Goal: Task Accomplishment & Management: Complete application form

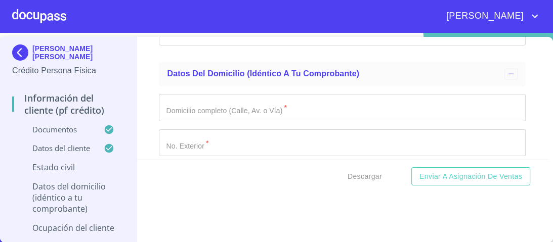
scroll to position [3908, 0]
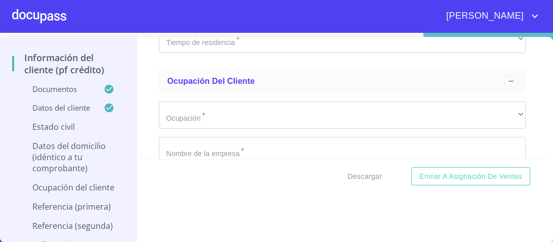
scroll to position [4312, 0]
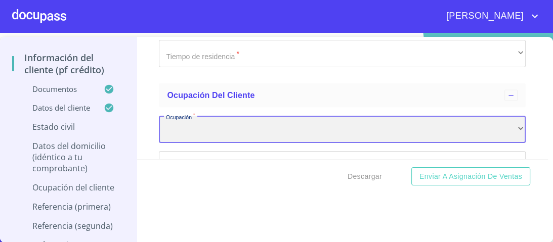
click at [506, 121] on div "​" at bounding box center [342, 129] width 366 height 27
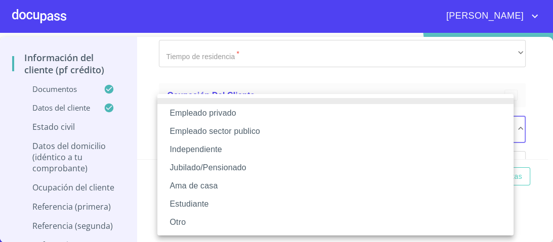
click at [204, 148] on li "Independiente" at bounding box center [335, 150] width 356 height 18
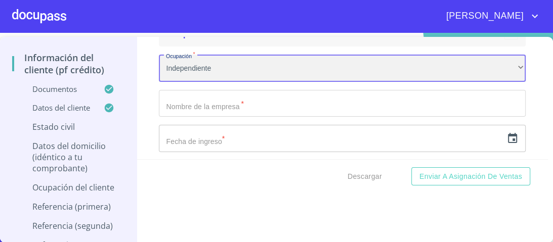
scroll to position [4393, 0]
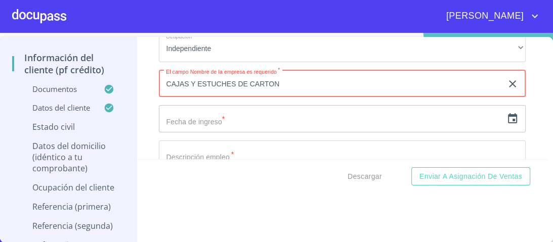
type input "CAJAS Y ESTUCHES DE CARTON"
click at [233, 117] on input "text" at bounding box center [330, 118] width 343 height 27
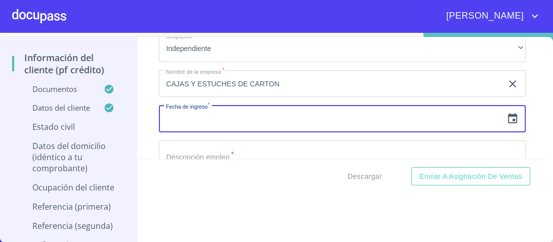
click at [506, 113] on icon "button" at bounding box center [512, 119] width 12 height 12
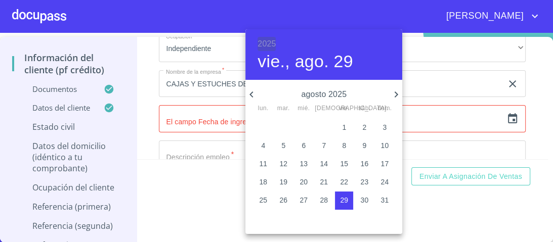
click at [266, 41] on h6 "2025" at bounding box center [266, 44] width 18 height 14
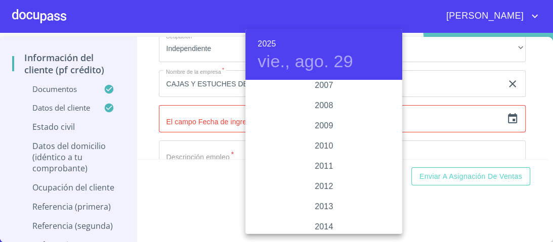
scroll to position [1631, 0]
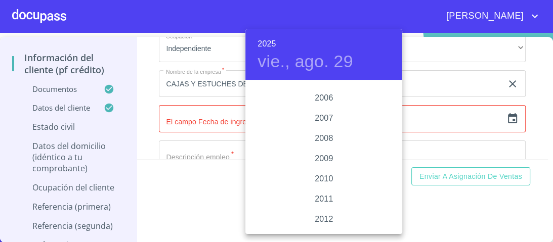
click at [395, 84] on div "2005" at bounding box center [323, 78] width 157 height 20
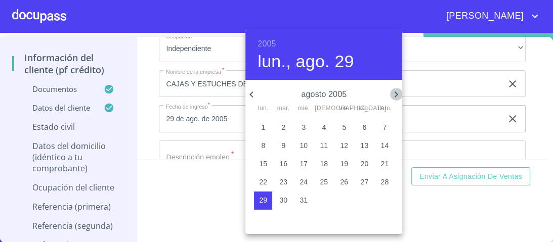
click at [398, 91] on icon "button" at bounding box center [396, 94] width 12 height 12
click at [326, 127] on span "1" at bounding box center [323, 127] width 18 height 10
type input "1 de sep. de 2005"
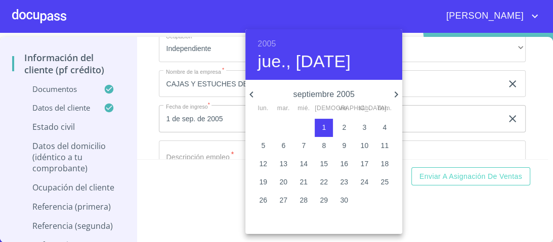
click at [461, 142] on div at bounding box center [276, 121] width 553 height 242
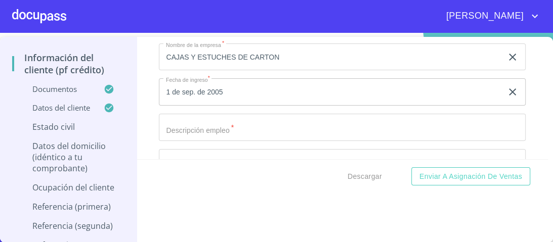
scroll to position [4434, 0]
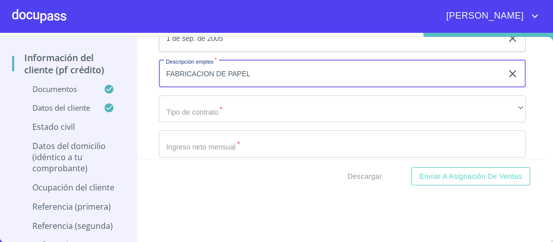
scroll to position [4474, 0]
type input "FABRICACION DE PAPEL"
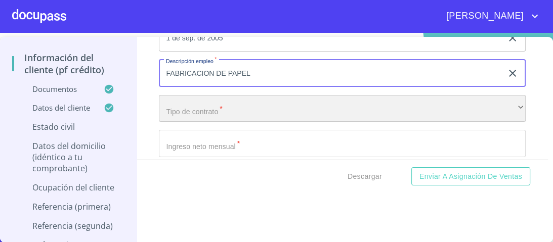
click at [248, 101] on div "​" at bounding box center [342, 108] width 366 height 27
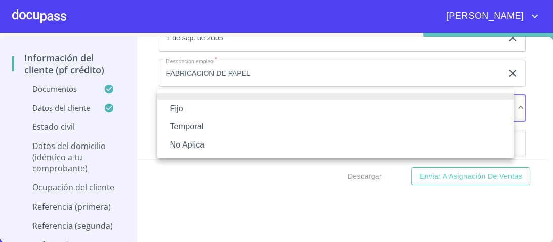
click at [191, 145] on li "No Aplica" at bounding box center [335, 145] width 356 height 18
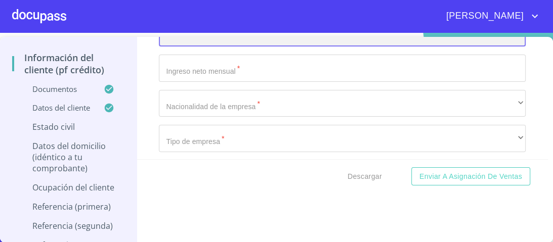
scroll to position [4555, 0]
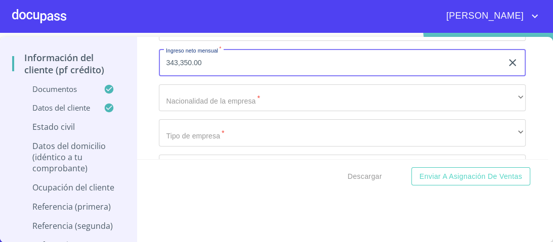
type input "343,350.00"
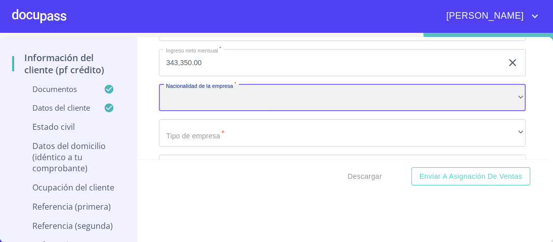
click at [192, 95] on div "​" at bounding box center [342, 97] width 366 height 27
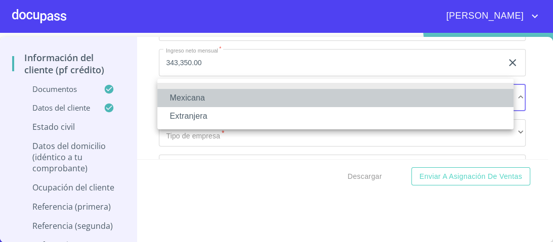
click at [194, 100] on li "Mexicana" at bounding box center [335, 98] width 356 height 18
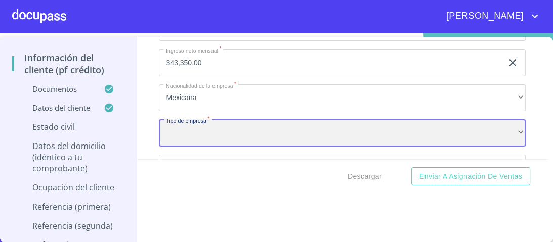
click at [197, 121] on div "​" at bounding box center [342, 132] width 366 height 27
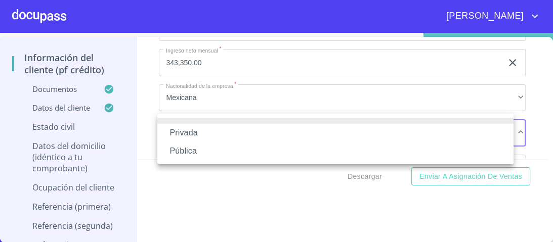
click at [191, 133] on li "Privada" at bounding box center [335, 133] width 356 height 18
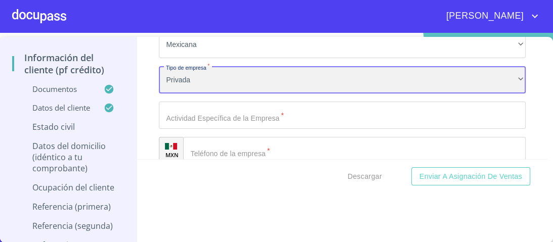
scroll to position [4596, 0]
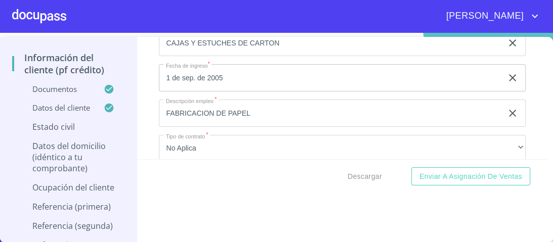
scroll to position [4434, 0]
type input "FABRICACION DE CARTON"
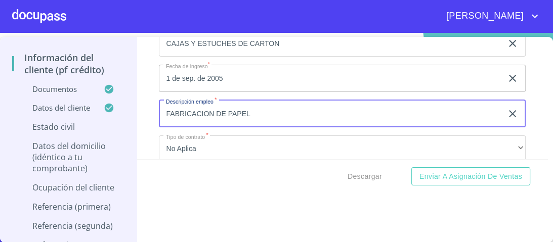
drag, startPoint x: 253, startPoint y: 106, endPoint x: 165, endPoint y: 106, distance: 88.0
click at [165, 106] on input "FABRICACION DE PAPEL" at bounding box center [330, 113] width 343 height 27
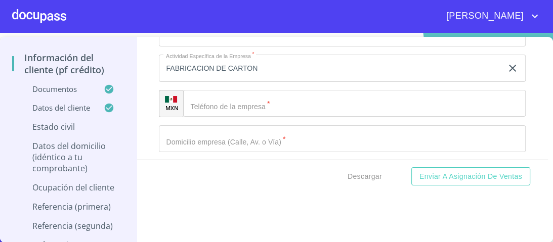
scroll to position [4636, 0]
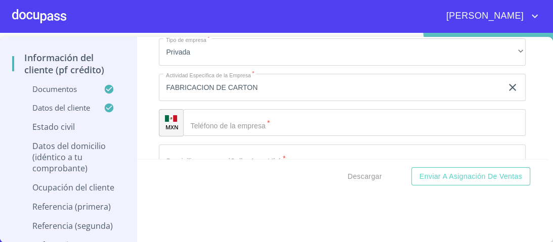
type input "DIRECTOR GENERAL"
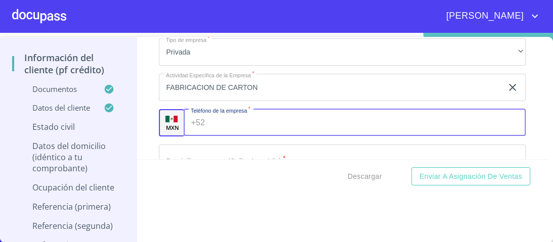
click at [219, 122] on input "Documento de identificación.   *" at bounding box center [367, 122] width 316 height 27
type input "[PHONE_NUMBER]"
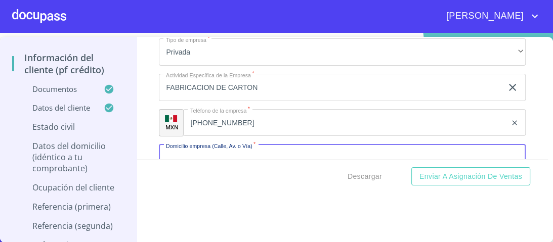
click at [206, 154] on input "Documento de identificación.   *" at bounding box center [342, 158] width 366 height 27
type input "v"
type input "AV. [PERSON_NAME]"
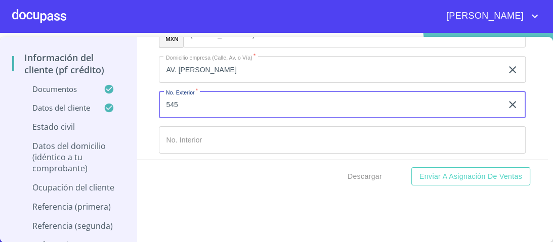
type input "545"
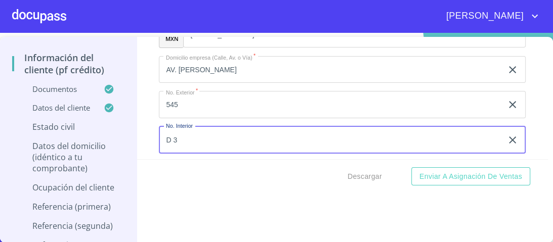
type input "D 3"
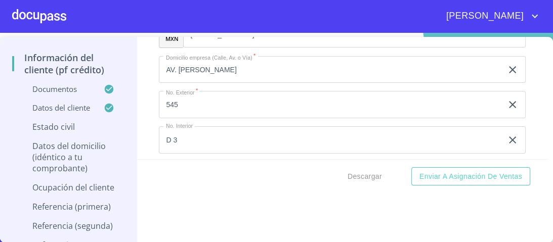
scroll to position [4747, 0]
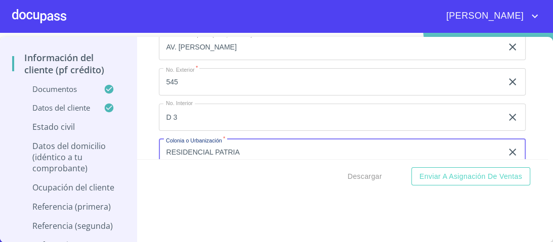
type input "RESIDENCIAL PATRIA"
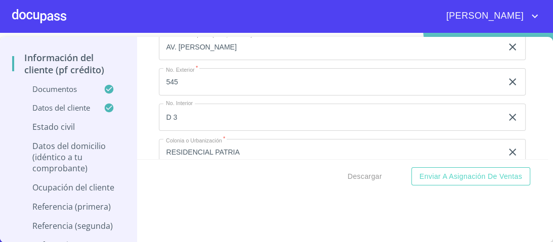
scroll to position [4830, 0]
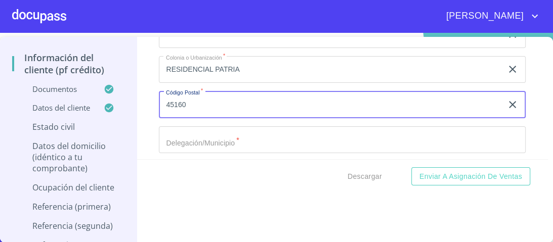
type input "45160"
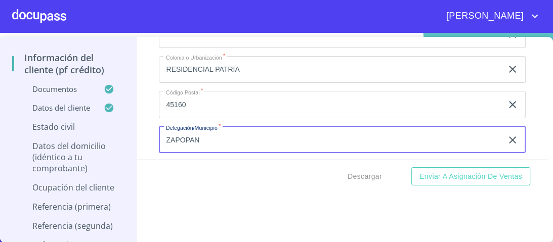
type input "ZAPOPAN"
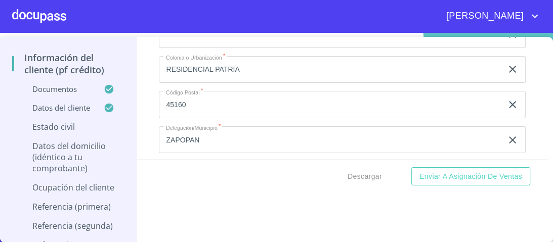
scroll to position [4853, 0]
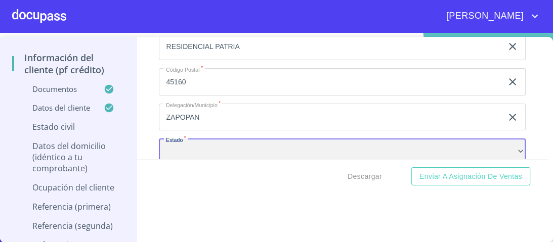
click at [229, 141] on div "​" at bounding box center [342, 152] width 366 height 27
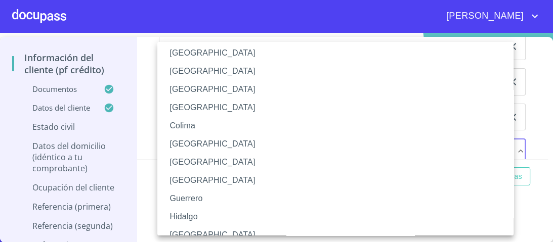
scroll to position [121, 0]
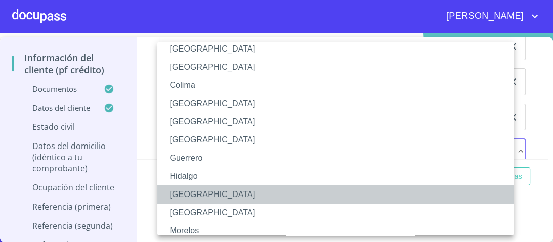
click at [179, 198] on li "[GEOGRAPHIC_DATA]" at bounding box center [338, 195] width 362 height 18
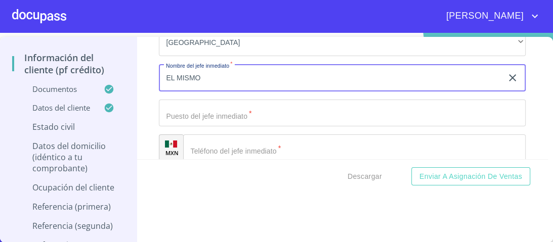
scroll to position [4976, 0]
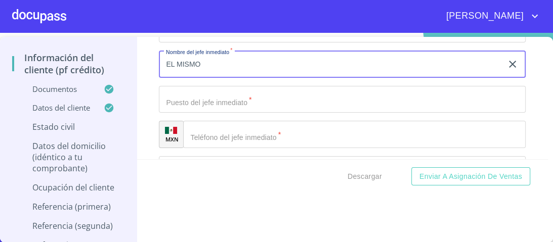
type input "EL MISMO"
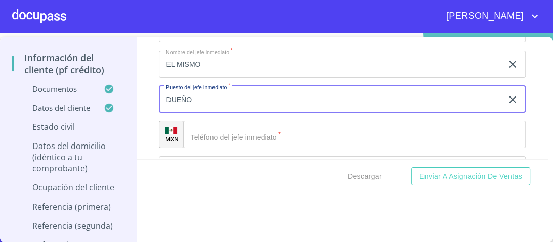
type input "DUEÑO"
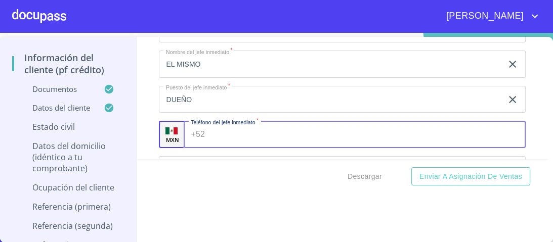
click at [217, 133] on input "Documento de identificación.   *" at bounding box center [367, 134] width 316 height 27
type input "[PHONE_NUMBER]"
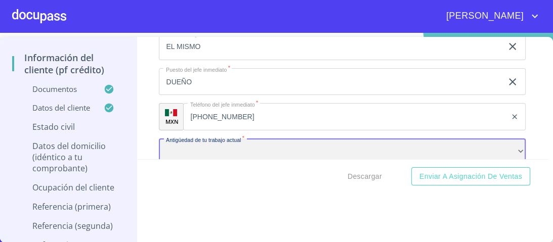
click at [221, 144] on div "​" at bounding box center [342, 152] width 366 height 27
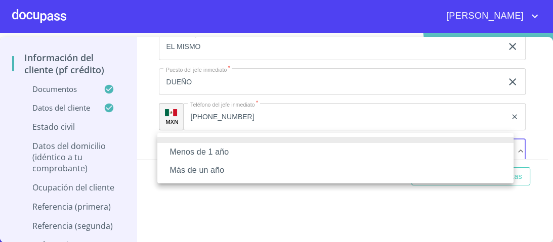
click at [207, 170] on li "Más de un año" at bounding box center [335, 170] width 356 height 18
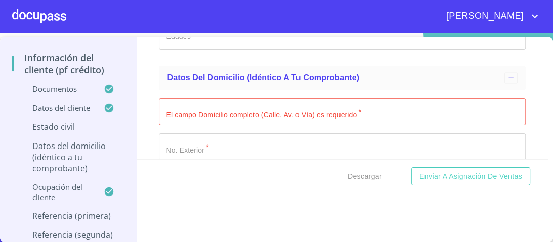
scroll to position [3902, 0]
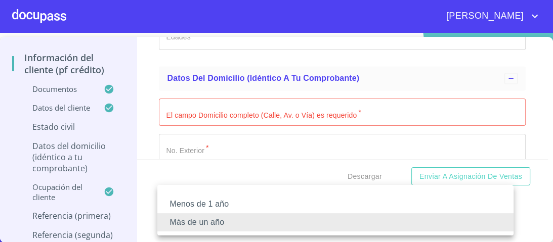
click at [187, 103] on div at bounding box center [276, 121] width 553 height 242
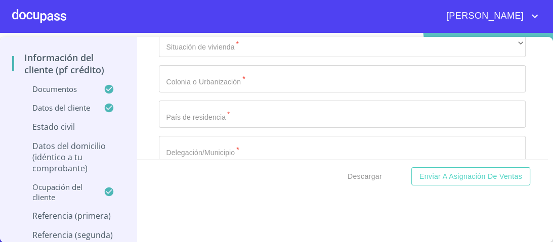
scroll to position [3869, 0]
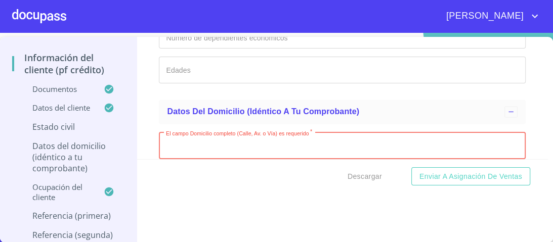
click at [180, 139] on input "Documento de identificación.   *" at bounding box center [342, 145] width 366 height 27
type input "PROL. [GEOGRAPHIC_DATA]"
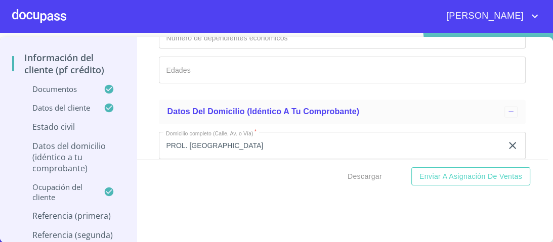
scroll to position [3945, 0]
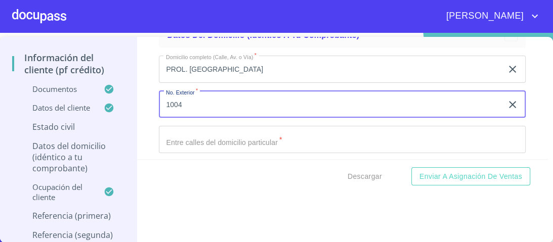
type input "1004"
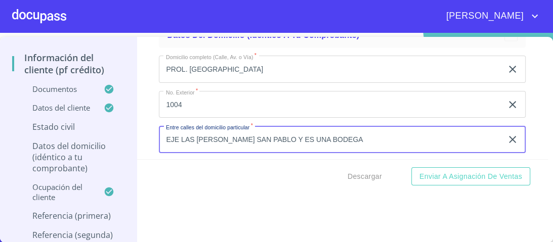
type input "EJE LAS [PERSON_NAME] SAN PABLO Y ES UNA BODEGA"
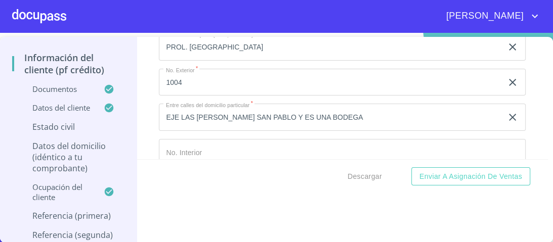
scroll to position [4050, 0]
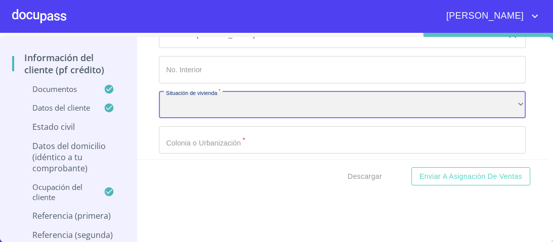
click at [502, 97] on div "​" at bounding box center [342, 104] width 366 height 27
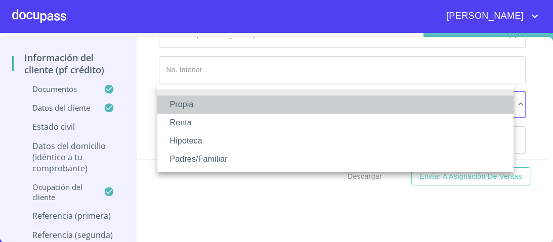
click at [177, 108] on li "Propia" at bounding box center [335, 105] width 356 height 18
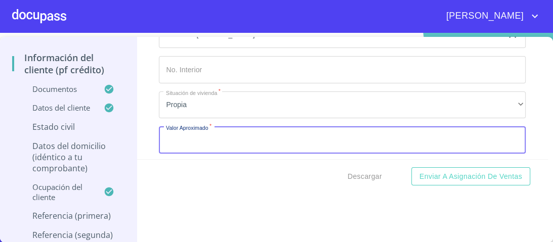
scroll to position [4091, 0]
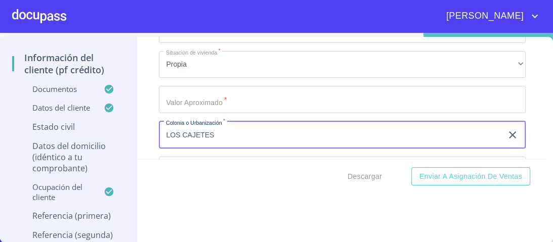
type input "LOS CAJETES"
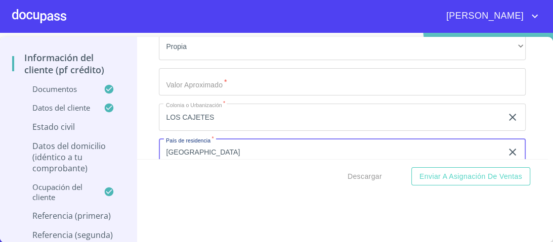
type input "[GEOGRAPHIC_DATA]"
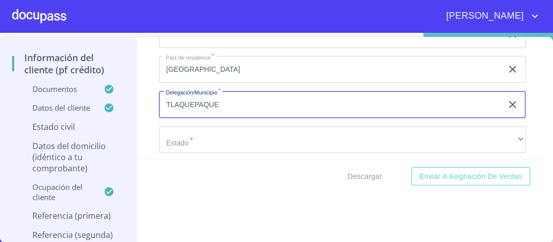
type input "TLAQUEPAQUE"
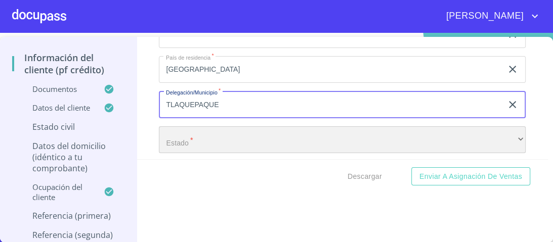
click at [188, 133] on div "​" at bounding box center [342, 139] width 366 height 27
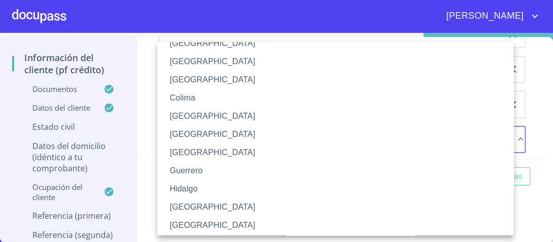
scroll to position [121, 0]
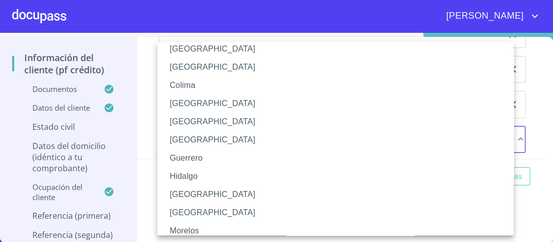
click at [187, 196] on li "[GEOGRAPHIC_DATA]" at bounding box center [338, 195] width 362 height 18
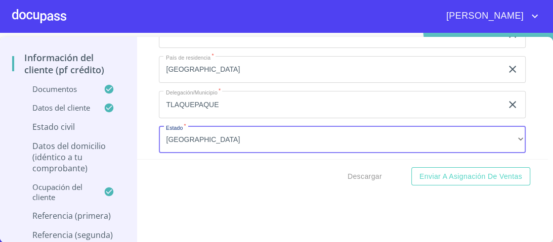
scroll to position [4214, 0]
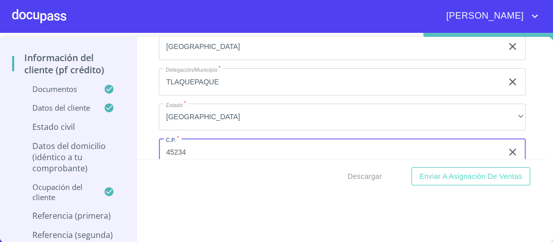
type input "45234"
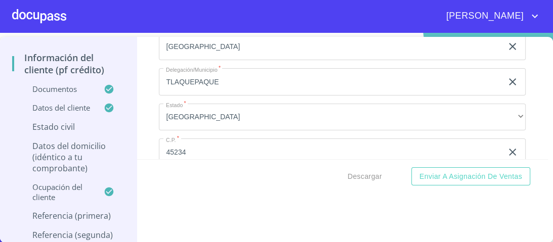
scroll to position [4297, 0]
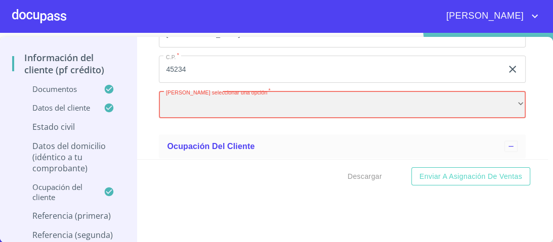
click at [208, 95] on div "​" at bounding box center [342, 104] width 366 height 27
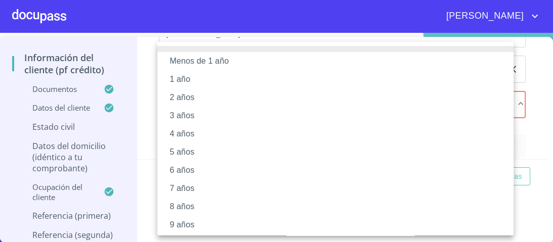
click at [180, 190] on li "7 años" at bounding box center [338, 188] width 362 height 18
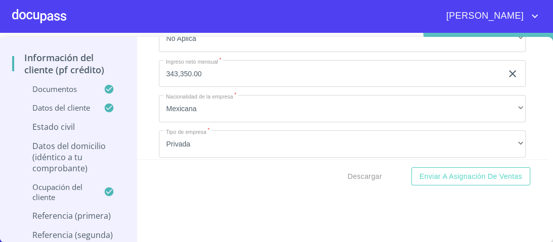
scroll to position [4580, 0]
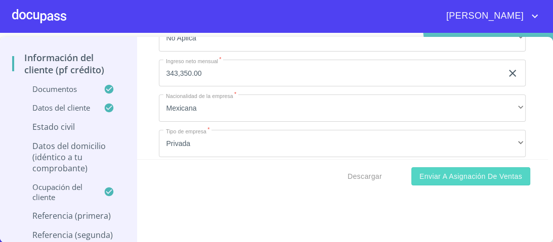
click at [448, 179] on span "Enviar a Asignación de Ventas" at bounding box center [470, 176] width 103 height 13
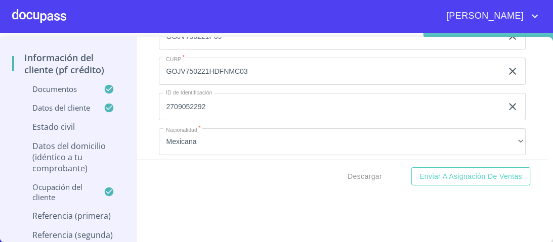
scroll to position [3261, 0]
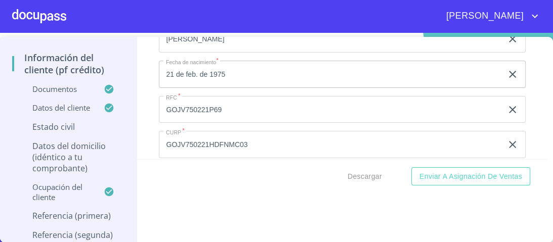
click at [58, 20] on div at bounding box center [39, 16] width 54 height 32
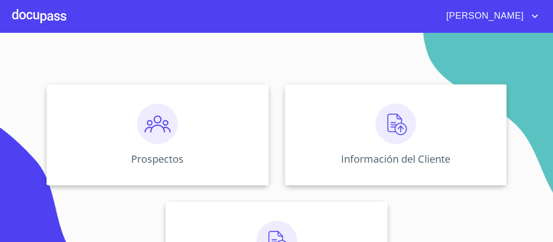
scroll to position [81, 0]
click at [394, 121] on img at bounding box center [395, 123] width 40 height 40
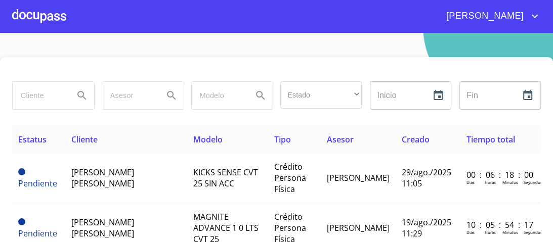
click at [40, 97] on input "search" at bounding box center [39, 95] width 53 height 27
type input "ANA"
click at [80, 93] on icon "Search" at bounding box center [82, 95] width 12 height 12
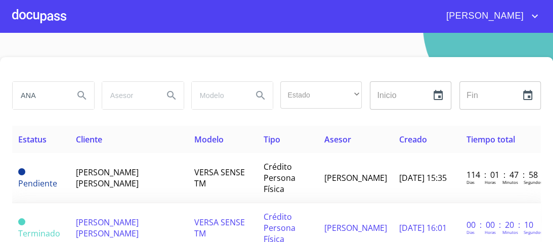
click at [225, 217] on span "VERSA SENSE TM" at bounding box center [219, 228] width 51 height 22
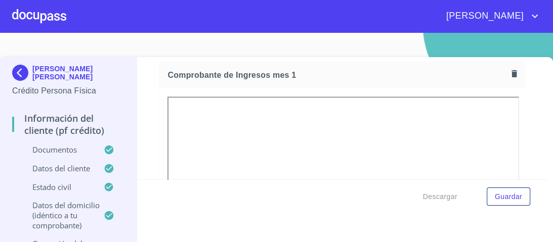
scroll to position [1011, 0]
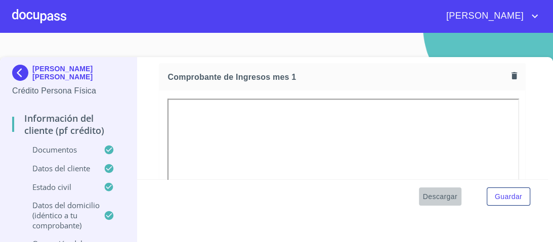
click at [427, 196] on span "Descargar" at bounding box center [440, 197] width 34 height 13
click at [44, 16] on div at bounding box center [39, 16] width 54 height 32
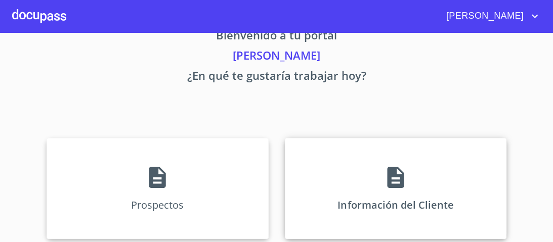
scroll to position [40, 0]
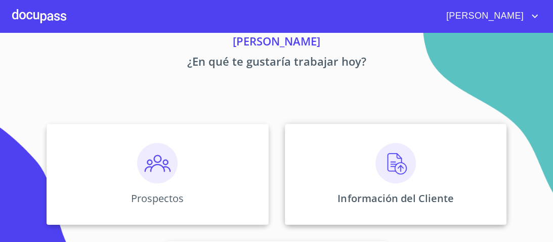
click at [390, 163] on img at bounding box center [395, 163] width 40 height 40
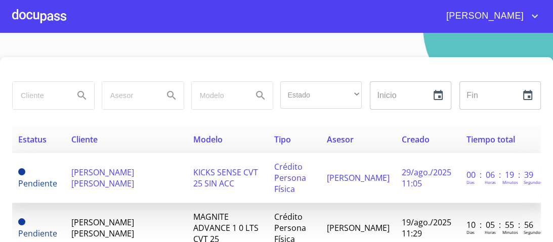
click at [237, 172] on span "KICKS SENSE CVT 25 SIN ACC" at bounding box center [225, 178] width 65 height 22
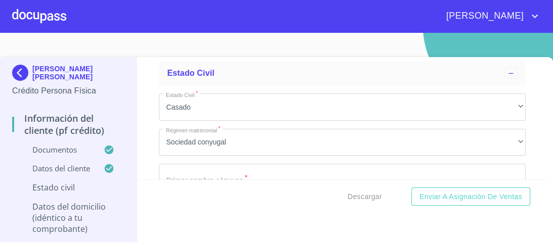
scroll to position [3635, 0]
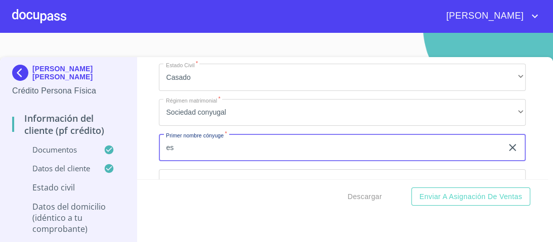
type input "e"
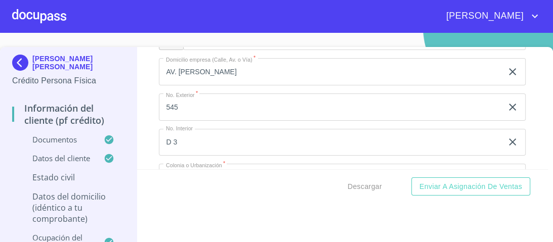
scroll to position [20, 0]
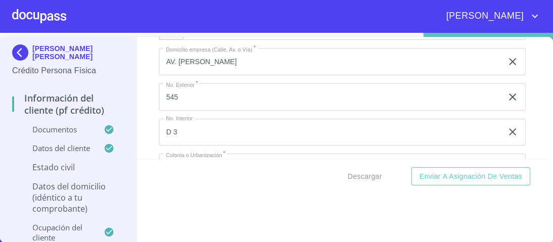
type input "[PERSON_NAME]"
click at [432, 16] on div "[PERSON_NAME]" at bounding box center [303, 16] width 474 height 16
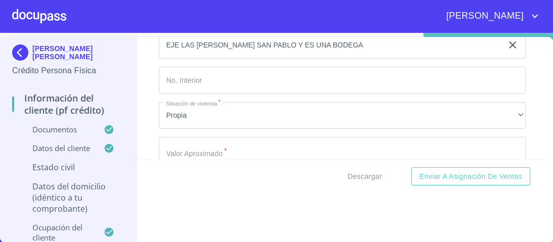
scroll to position [4080, 0]
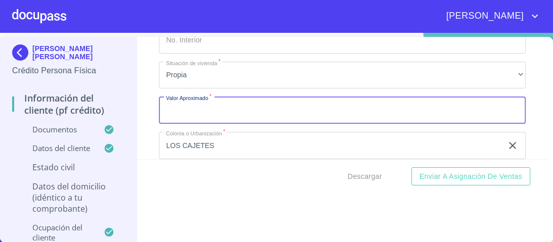
click at [181, 106] on input "Documento de identificación.   *" at bounding box center [342, 110] width 366 height 27
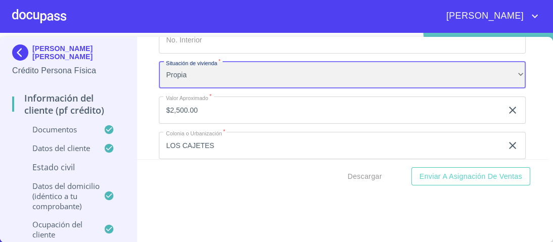
click at [210, 73] on div "Propia" at bounding box center [342, 75] width 366 height 27
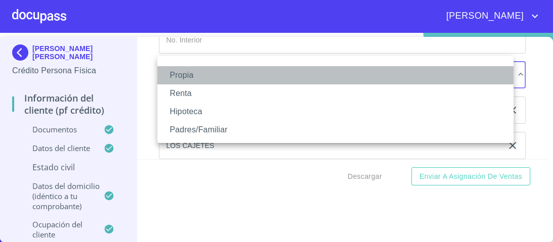
click at [189, 74] on li "Propia" at bounding box center [335, 75] width 356 height 18
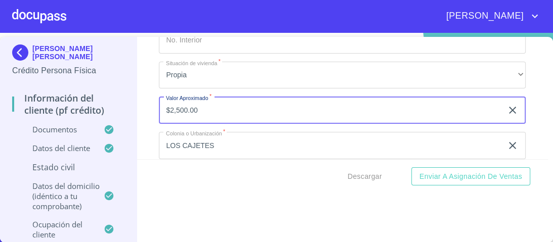
drag, startPoint x: 200, startPoint y: 104, endPoint x: 125, endPoint y: 104, distance: 74.8
click at [127, 103] on div "[PERSON_NAME] [PERSON_NAME] Crédito Persona Física Información del cliente (PF …" at bounding box center [273, 140] width 547 height 206
type input "$2,500.00"
click at [232, 101] on input "$2,500.00" at bounding box center [330, 110] width 343 height 27
drag, startPoint x: 201, startPoint y: 103, endPoint x: 80, endPoint y: 103, distance: 121.3
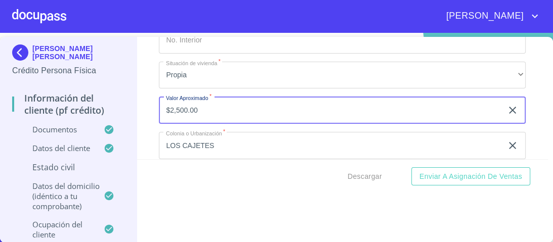
click at [80, 103] on div "[PERSON_NAME] [PERSON_NAME] Crédito Persona Física Información del cliente (PF …" at bounding box center [273, 140] width 547 height 206
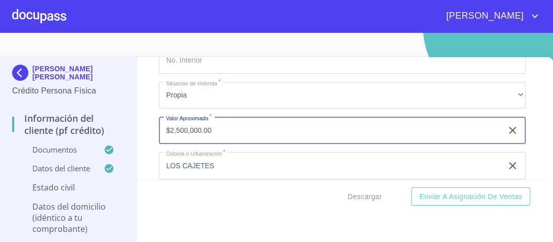
type input "$2,500,000.00"
click at [276, 139] on div "Domicilio completo (Calle, Av. o Vía)   * PROL. COLON ​ No. Exterior   * 1004 …" at bounding box center [342, 148] width 366 height 431
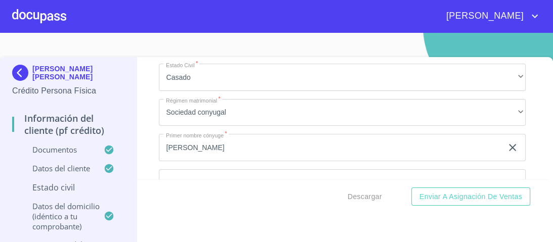
scroll to position [3676, 0]
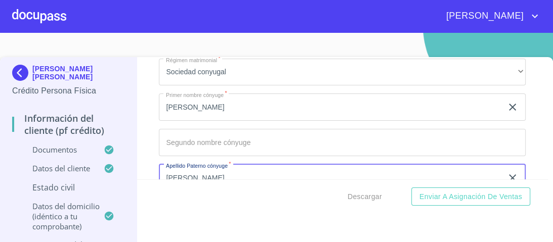
type input "[PERSON_NAME]"
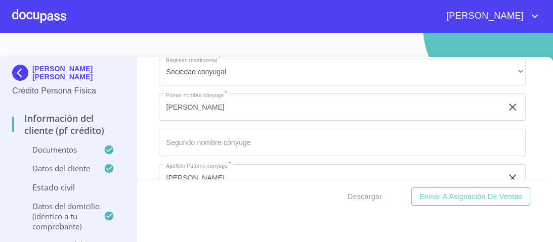
scroll to position [3763, 0]
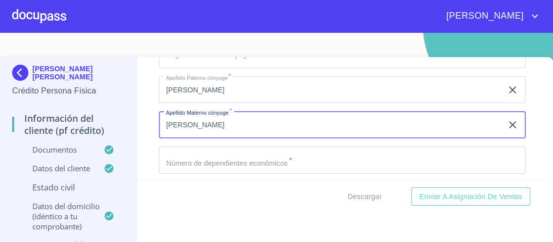
type input "[PERSON_NAME]"
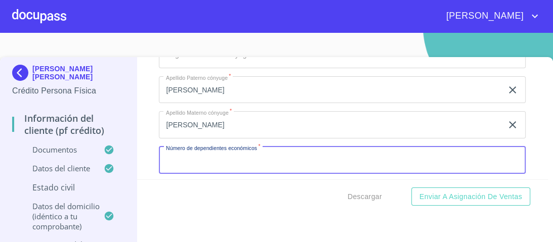
click at [206, 156] on input "Documento de identificación.   *" at bounding box center [342, 160] width 366 height 27
type input "2"
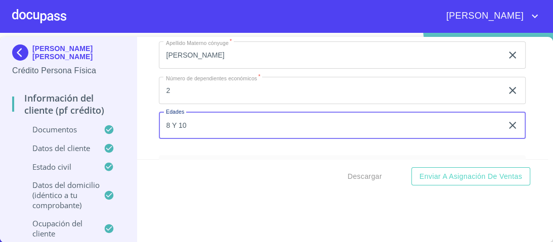
scroll to position [3827, 0]
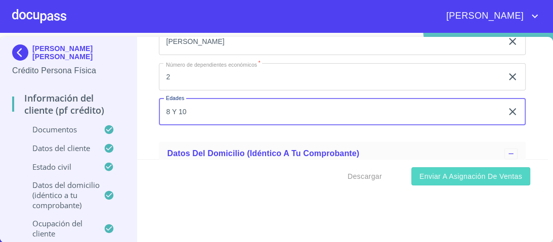
type input "8 Y 10"
click at [443, 181] on span "Enviar a Asignación de Ventas" at bounding box center [470, 176] width 103 height 13
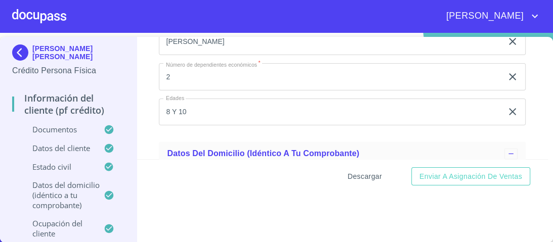
scroll to position [5105, 0]
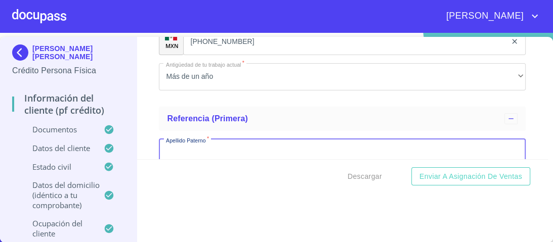
click at [188, 143] on input "Documento de identificación.   *" at bounding box center [342, 152] width 366 height 27
type input "[PERSON_NAME]"
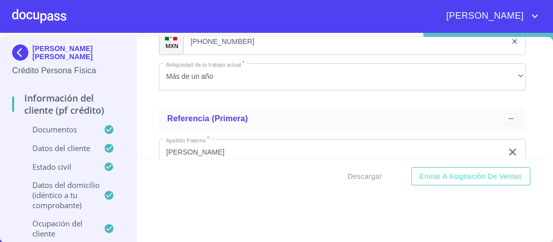
scroll to position [5187, 0]
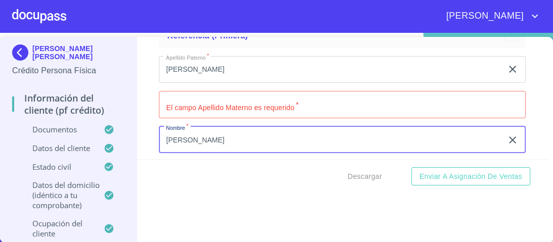
type input "[PERSON_NAME]"
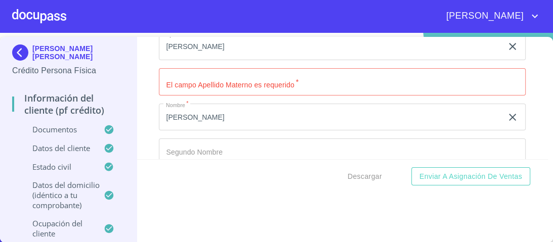
scroll to position [5293, 0]
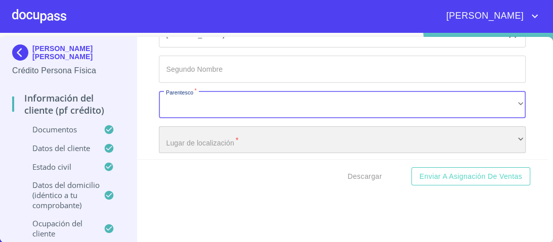
click at [205, 133] on div "​" at bounding box center [342, 139] width 366 height 27
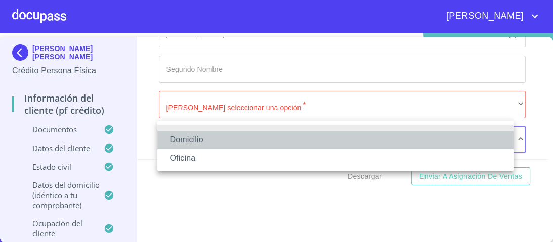
click at [196, 142] on li "Domicilio" at bounding box center [335, 140] width 356 height 18
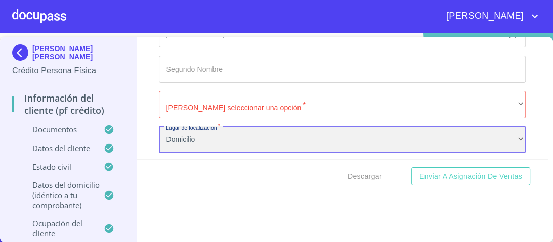
scroll to position [5334, 0]
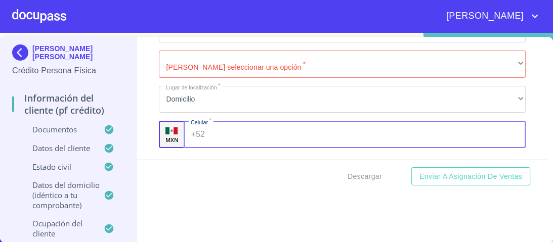
click at [190, 128] on div "+52 ​" at bounding box center [354, 134] width 342 height 27
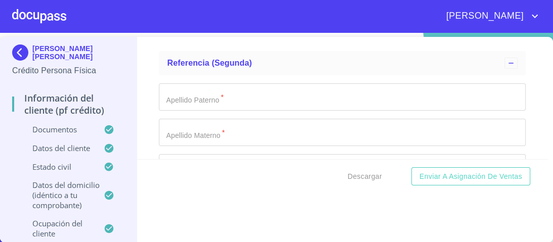
scroll to position [5455, 0]
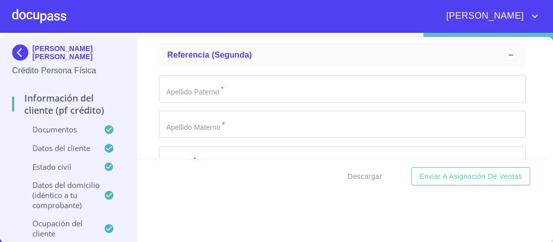
type input "[PHONE_NUMBER]"
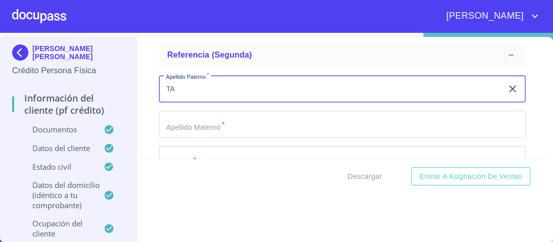
type input "T"
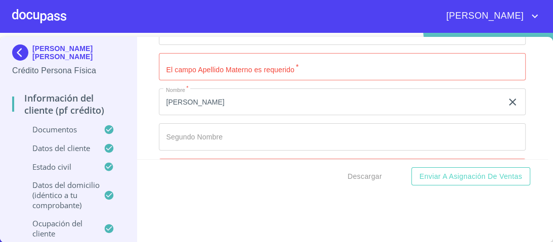
scroll to position [5212, 0]
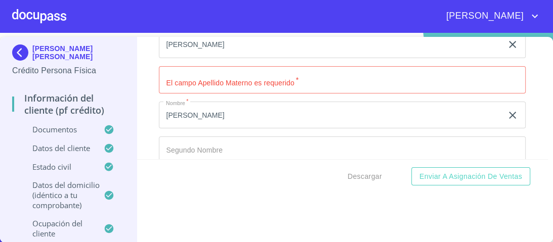
type input "[PERSON_NAME]"
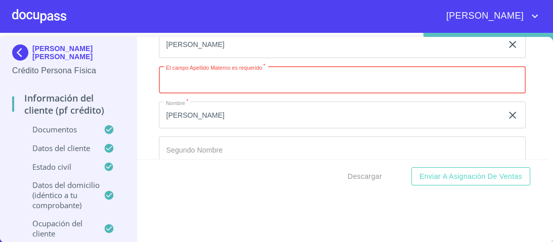
click at [172, 73] on input "Documento de identificación.   *" at bounding box center [342, 79] width 366 height 27
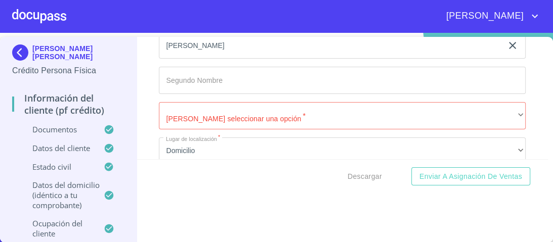
scroll to position [5293, 0]
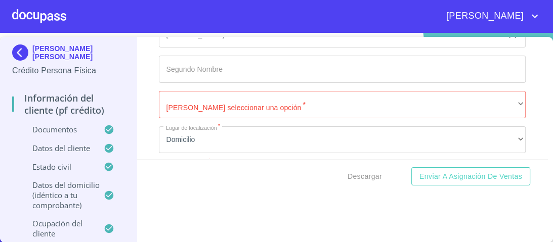
type input "[PERSON_NAME]"
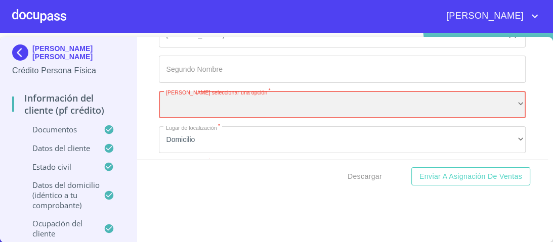
click at [248, 101] on div "​" at bounding box center [342, 104] width 366 height 27
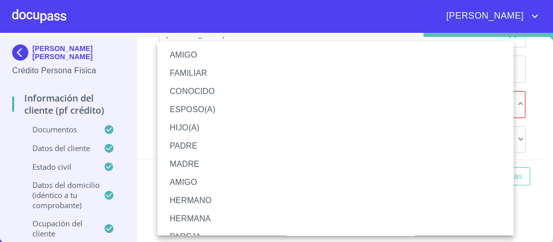
click at [190, 55] on li "AMIGO" at bounding box center [338, 55] width 362 height 18
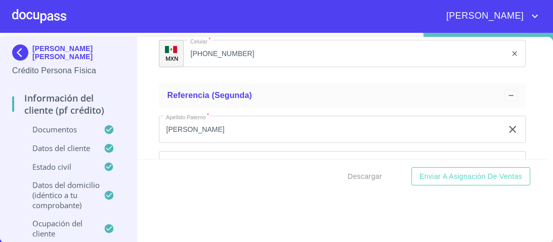
scroll to position [5455, 0]
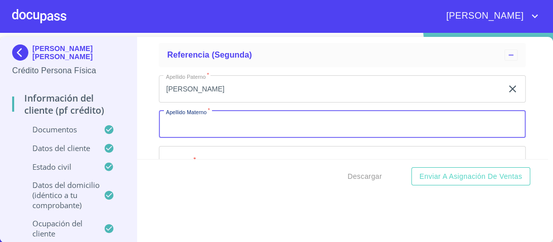
click at [178, 117] on input "Documento de identificación.   *" at bounding box center [342, 124] width 366 height 27
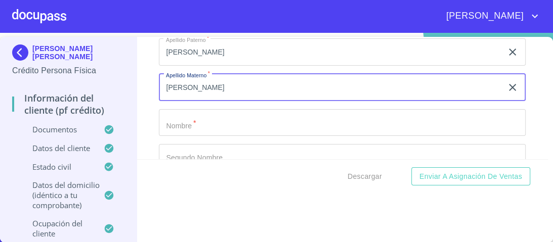
scroll to position [5495, 0]
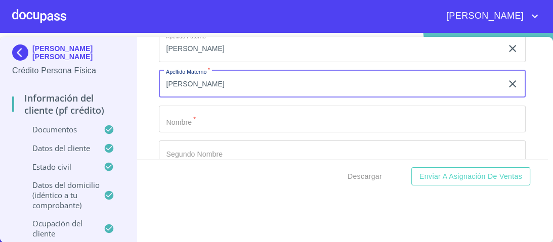
type input "[PERSON_NAME]"
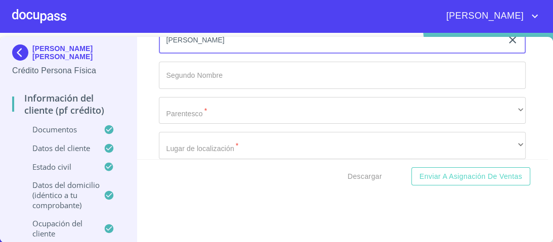
scroll to position [5576, 0]
type input "[PERSON_NAME]"
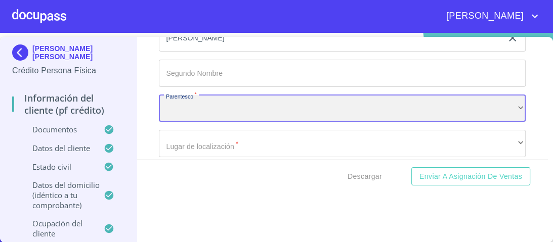
click at [202, 101] on div "​" at bounding box center [342, 108] width 366 height 27
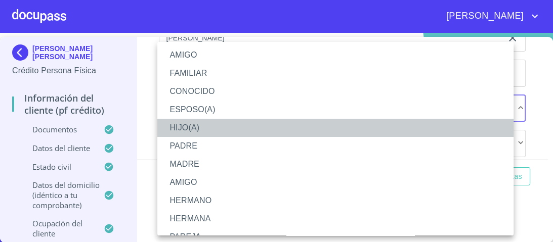
click at [188, 126] on li "HIJO(A)" at bounding box center [338, 128] width 362 height 18
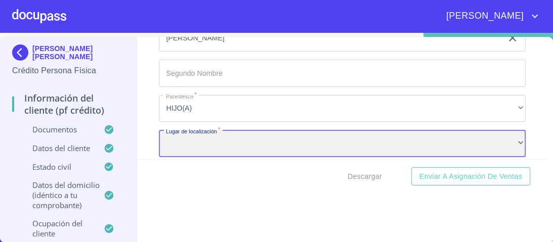
click at [192, 139] on div "​" at bounding box center [342, 143] width 366 height 27
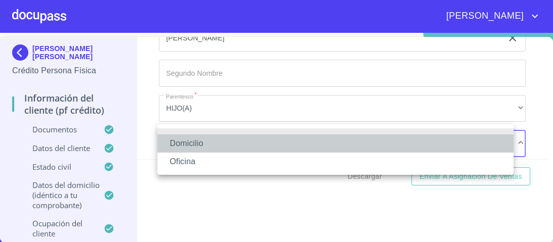
click at [192, 143] on li "Domicilio" at bounding box center [335, 143] width 356 height 18
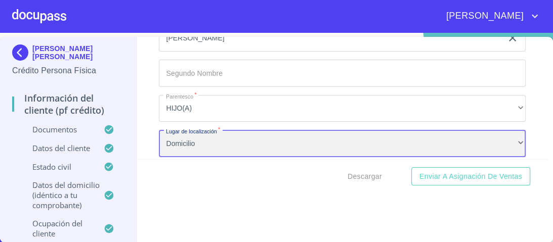
scroll to position [5617, 0]
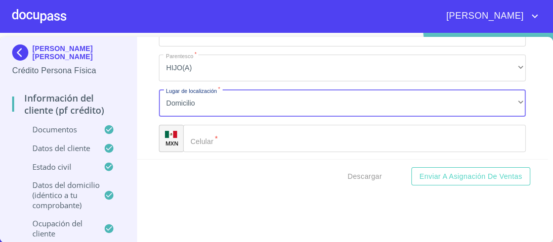
click at [208, 133] on input "Documento de identificación.   *" at bounding box center [354, 138] width 342 height 27
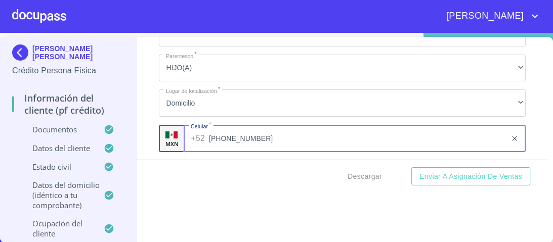
type input "[PHONE_NUMBER]"
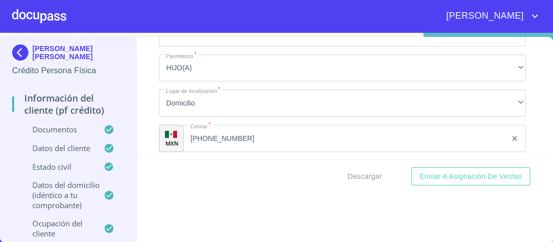
scroll to position [5692, 0]
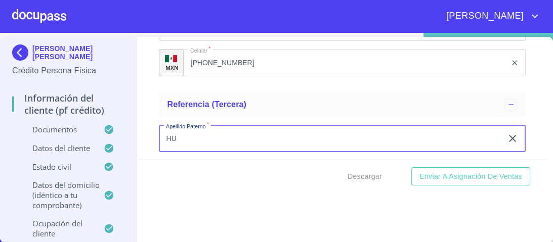
type input "H"
type input "[PERSON_NAME]"
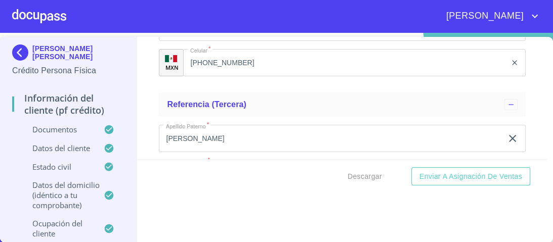
scroll to position [5714, 0]
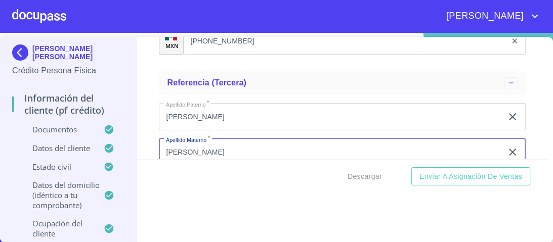
type input "[PERSON_NAME]"
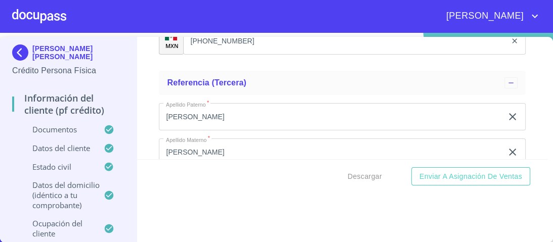
scroll to position [5797, 0]
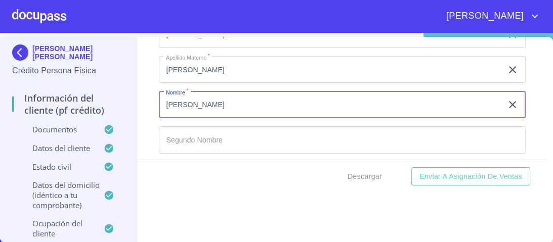
type input "[PERSON_NAME]"
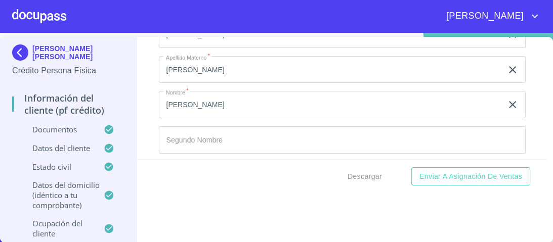
scroll to position [5819, 0]
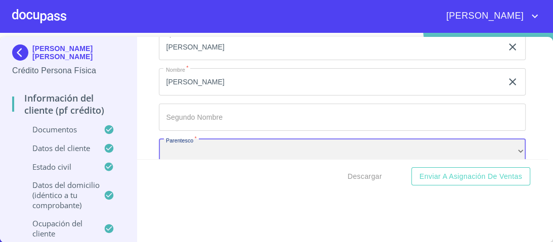
click at [185, 139] on div "​" at bounding box center [342, 152] width 366 height 27
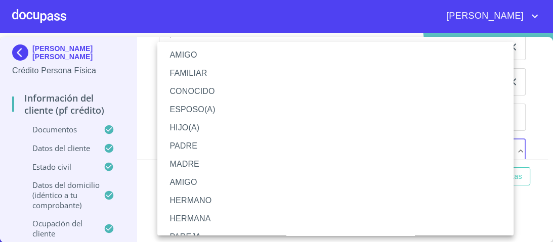
click at [179, 52] on li "AMIGO" at bounding box center [338, 55] width 362 height 18
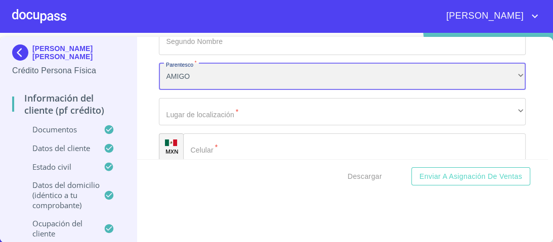
scroll to position [5900, 0]
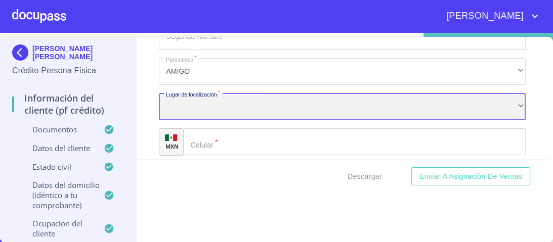
click at [191, 101] on div "​" at bounding box center [342, 106] width 366 height 27
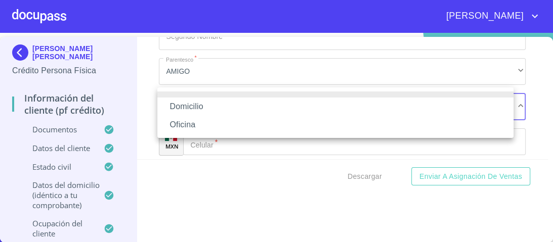
click at [188, 107] on li "Domicilio" at bounding box center [335, 107] width 356 height 18
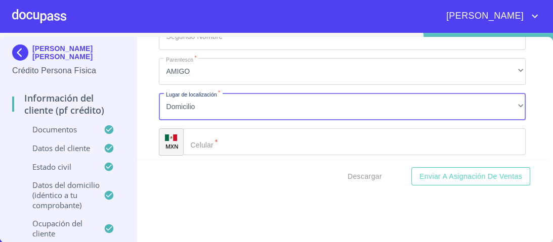
click at [197, 135] on div "​" at bounding box center [354, 141] width 342 height 27
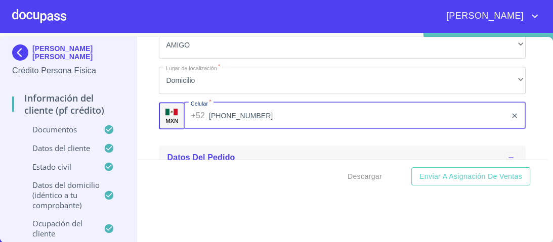
scroll to position [5941, 0]
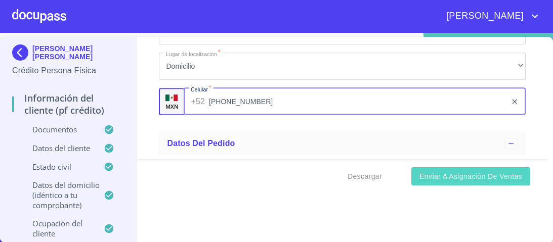
type input "[PHONE_NUMBER]"
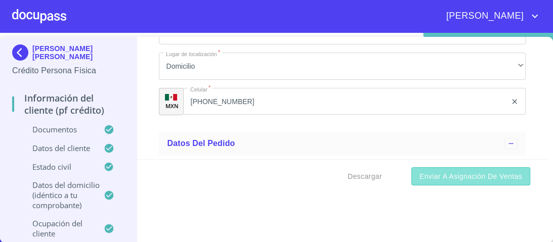
click at [437, 178] on span "Enviar a Asignación de Ventas" at bounding box center [470, 176] width 103 height 13
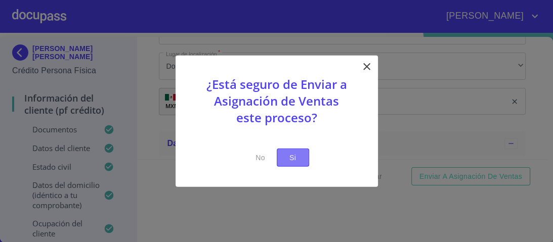
click at [291, 160] on span "Si" at bounding box center [293, 157] width 16 height 13
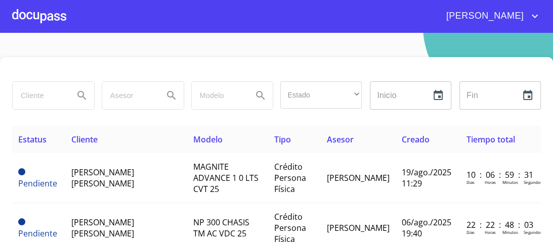
click at [26, 95] on input "search" at bounding box center [39, 95] width 53 height 27
type input "[PERSON_NAME]"
click at [82, 95] on icon "Search" at bounding box center [81, 95] width 9 height 9
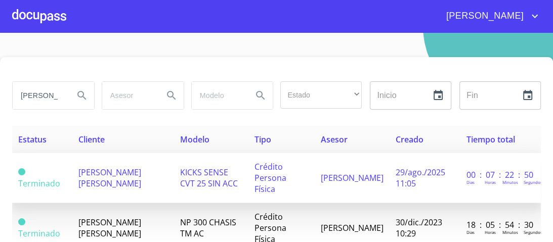
click at [220, 171] on span "KICKS SENSE CVT 25 SIN ACC" at bounding box center [209, 178] width 58 height 22
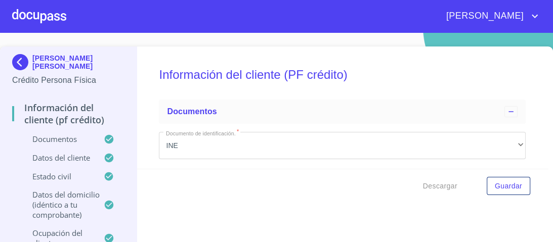
scroll to position [20, 0]
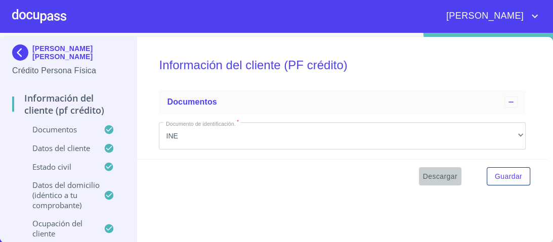
click at [437, 175] on span "Descargar" at bounding box center [440, 176] width 34 height 13
